Goal: Navigation & Orientation: Find specific page/section

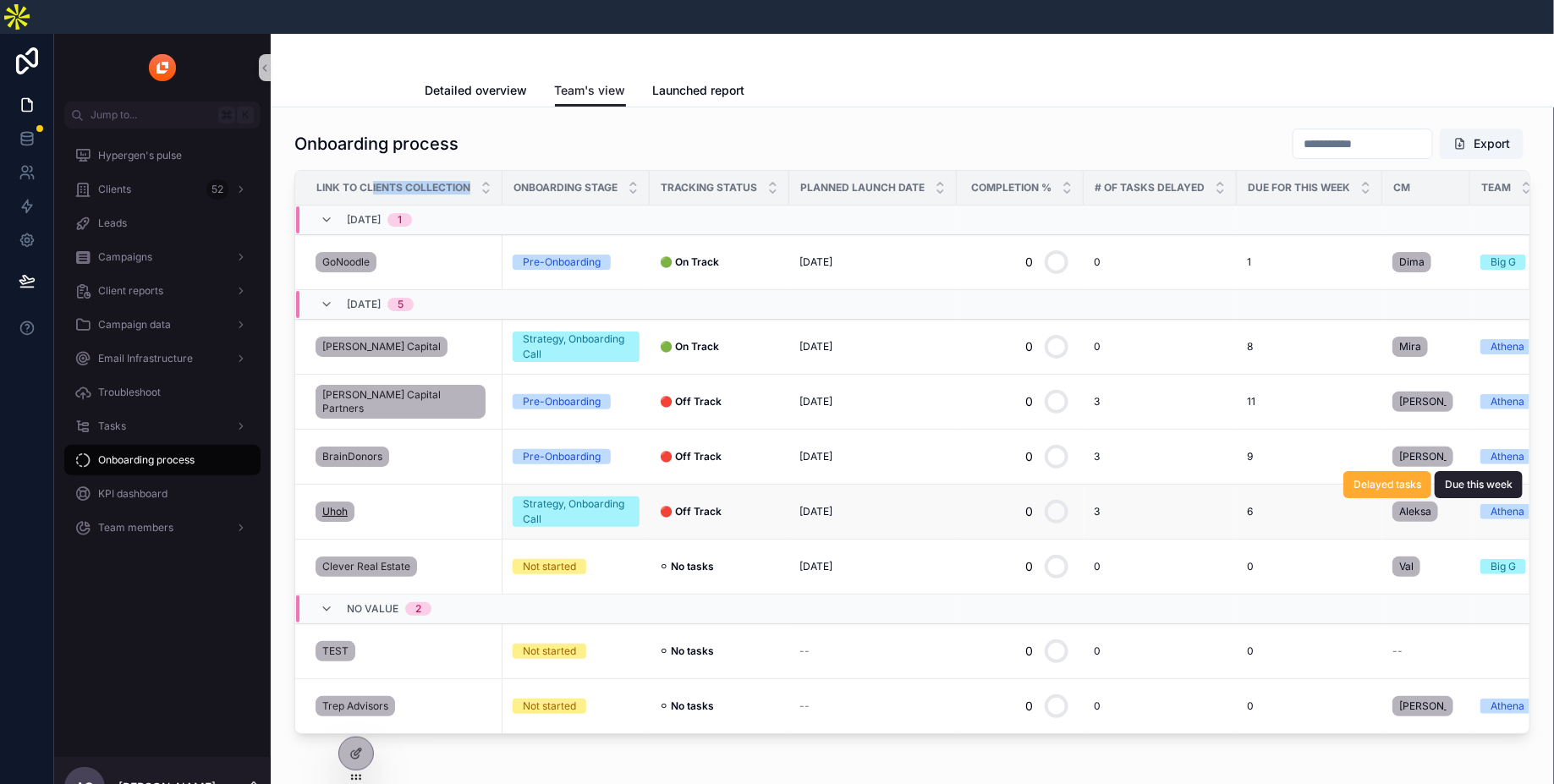
click at [327, 505] on span "Uhoh" at bounding box center [334, 512] width 25 height 13
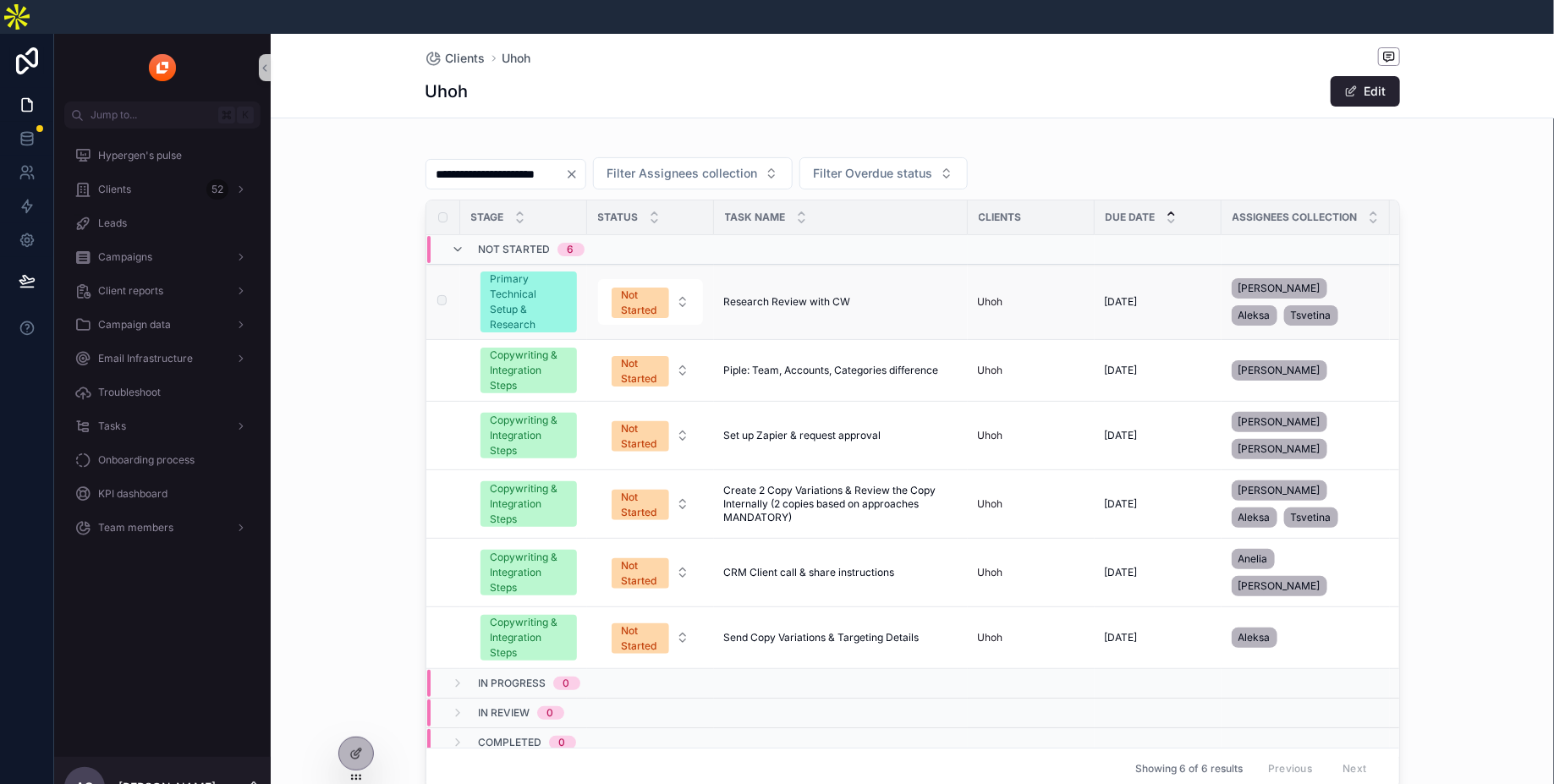
scroll to position [0, 57]
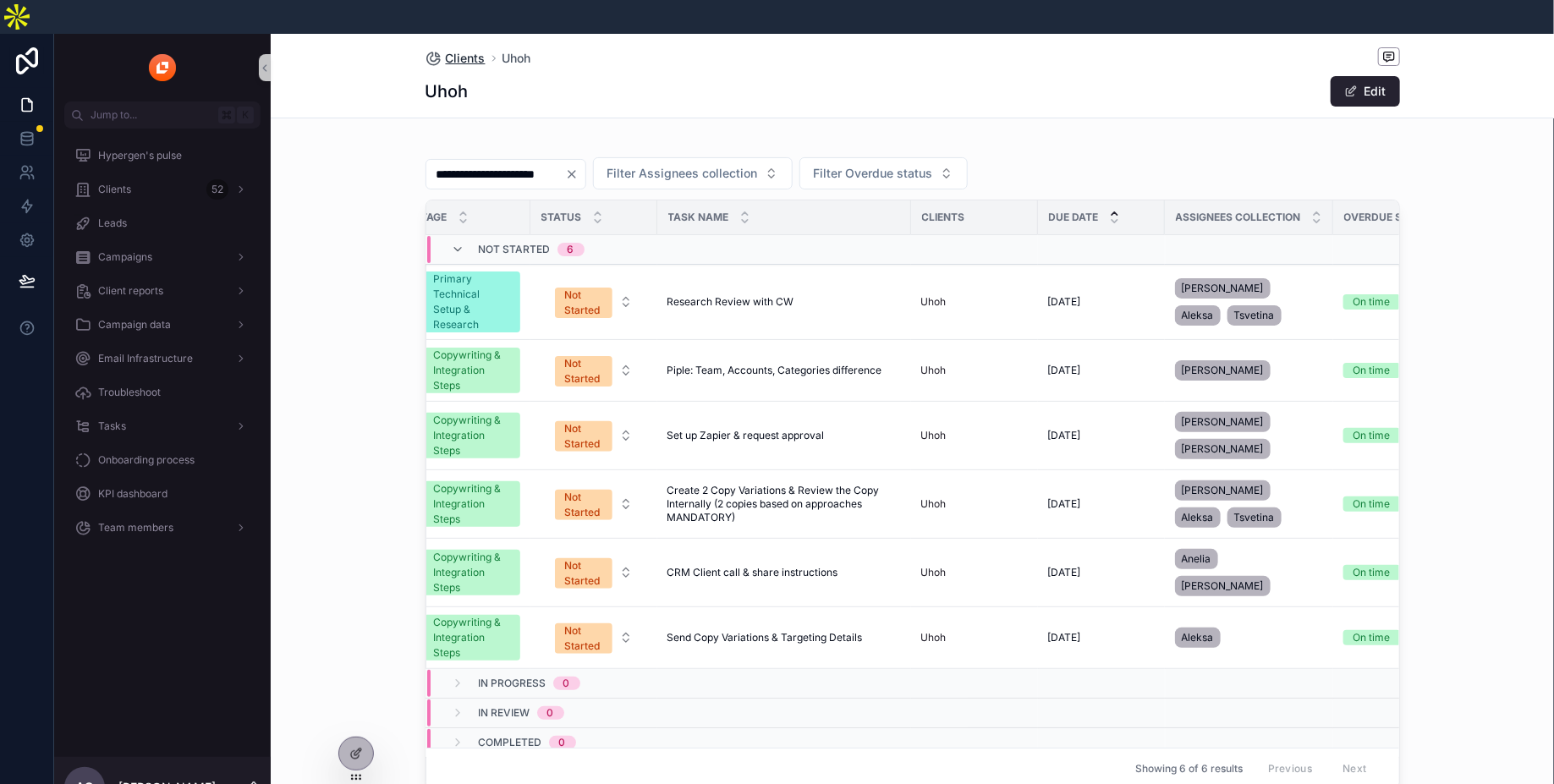
click at [463, 50] on span "Clients" at bounding box center [465, 59] width 39 height 17
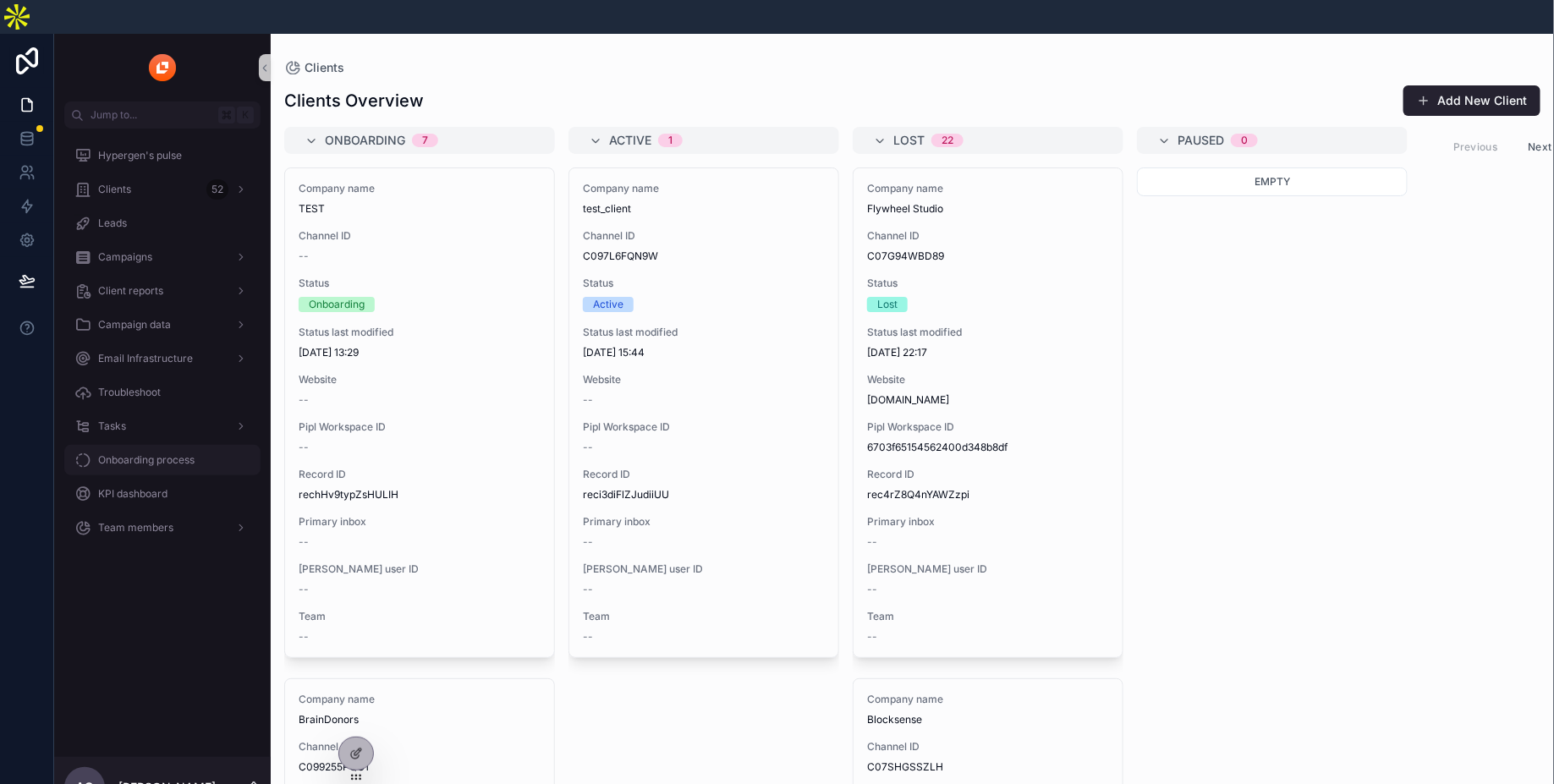
click at [138, 453] on span "Onboarding process" at bounding box center [146, 460] width 96 height 13
